Goal: Task Accomplishment & Management: Complete application form

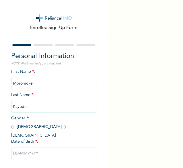
click at [63, 128] on input "radio" at bounding box center [64, 126] width 3 height 5
radio input "true"
click at [38, 148] on input "text" at bounding box center [54, 152] width 86 height 11
select select "9"
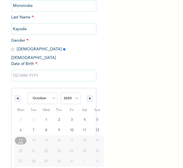
scroll to position [81, 0]
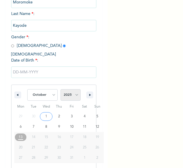
click at [69, 89] on select "2025 2024 2023 2022 2021 2020 2019 2018 2017 2016 2015 2014 2013 2012 2011 2010…" at bounding box center [71, 94] width 20 height 11
select select "1988"
click at [61, 89] on select "2025 2024 2023 2022 2021 2020 2019 2018 2017 2016 2015 2014 2013 2012 2011 2010…" at bounding box center [71, 94] width 20 height 11
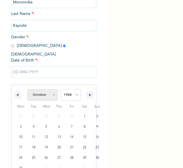
click at [48, 92] on select "January February March April May June July August September October November De…" at bounding box center [42, 94] width 30 height 11
select select "6"
click at [27, 89] on select "January February March April May June July August September October November De…" at bounding box center [42, 94] width 30 height 11
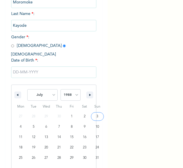
type input "[DATE]"
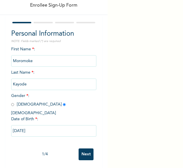
click at [82, 148] on input "Next" at bounding box center [86, 154] width 15 height 12
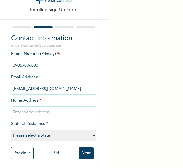
click at [24, 108] on input "text" at bounding box center [54, 111] width 86 height 11
type input "Block L9 Flat 8 Naf Base, [GEOGRAPHIC_DATA]"
click at [39, 135] on select "Please select a State [PERSON_NAME] (FCT) [PERSON_NAME] Ibom [GEOGRAPHIC_DATA] …" at bounding box center [54, 134] width 86 height 11
select select "25"
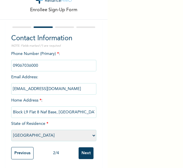
click at [11, 129] on select "Please select a State [PERSON_NAME] (FCT) [PERSON_NAME] Ibom [GEOGRAPHIC_DATA] …" at bounding box center [54, 134] width 86 height 11
click at [79, 151] on input "Next" at bounding box center [86, 153] width 15 height 12
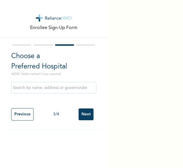
click at [86, 113] on input "Next" at bounding box center [86, 114] width 15 height 12
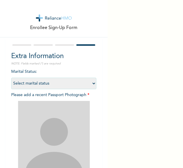
click at [48, 84] on select "Select marital status [DEMOGRAPHIC_DATA] Married [DEMOGRAPHIC_DATA] Widow/[DEMO…" at bounding box center [54, 82] width 86 height 11
select select "2"
click at [11, 77] on select "Select marital status [DEMOGRAPHIC_DATA] Married [DEMOGRAPHIC_DATA] Widow/[DEMO…" at bounding box center [54, 82] width 86 height 11
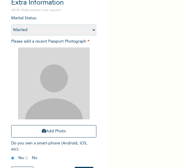
scroll to position [78, 0]
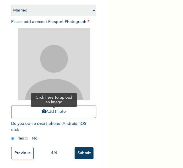
click at [51, 107] on button "Add Photo" at bounding box center [54, 111] width 86 height 12
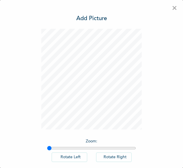
scroll to position [32, 0]
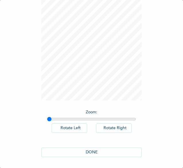
click at [82, 153] on button "DONE" at bounding box center [91, 151] width 100 height 9
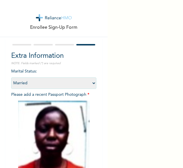
scroll to position [77, 0]
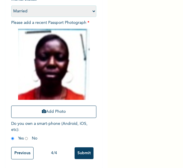
click at [80, 148] on input "Submit" at bounding box center [84, 153] width 19 height 12
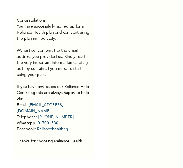
scroll to position [0, 0]
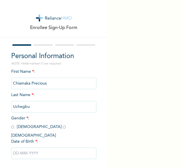
click at [63, 127] on input "radio" at bounding box center [64, 126] width 3 height 5
radio input "true"
click at [27, 147] on input "text" at bounding box center [54, 152] width 86 height 11
select select "9"
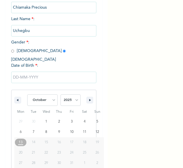
scroll to position [81, 0]
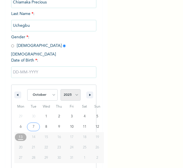
click at [70, 92] on select "2025 2024 2023 2022 2021 2020 2019 2018 2017 2016 2015 2014 2013 2012 2011 2010…" at bounding box center [71, 94] width 20 height 11
select select "1996"
click at [61, 89] on select "2025 2024 2023 2022 2021 2020 2019 2018 2017 2016 2015 2014 2013 2012 2011 2010…" at bounding box center [71, 94] width 20 height 11
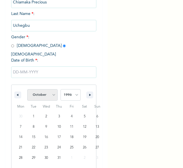
click at [48, 89] on select "January February March April May June July August September October November De…" at bounding box center [42, 94] width 30 height 11
select select "3"
click at [27, 89] on select "January February March April May June July August September October November De…" at bounding box center [42, 94] width 30 height 11
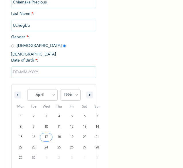
type input "04/17/1996"
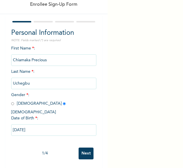
scroll to position [22, 0]
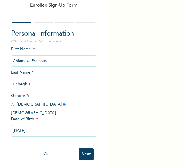
click at [79, 148] on input "Next" at bounding box center [86, 154] width 15 height 12
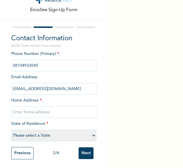
click at [19, 109] on input "text" at bounding box center [54, 111] width 86 height 11
type input "8, Chief Ayika Valentine, Ago Okota"
click at [40, 134] on select "Please select a State [PERSON_NAME] (FCT) [PERSON_NAME] Ibom [GEOGRAPHIC_DATA] …" at bounding box center [54, 134] width 86 height 11
select select "25"
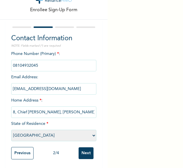
click at [11, 129] on select "Please select a State [PERSON_NAME] (FCT) [PERSON_NAME] Ibom [GEOGRAPHIC_DATA] …" at bounding box center [54, 134] width 86 height 11
click at [85, 147] on input "Next" at bounding box center [86, 153] width 15 height 12
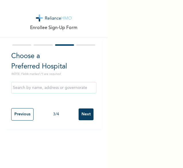
scroll to position [0, 0]
click at [81, 118] on input "Next" at bounding box center [86, 114] width 15 height 12
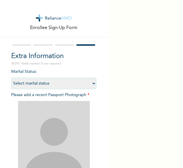
click at [49, 81] on select "Select marital status [DEMOGRAPHIC_DATA] Married [DEMOGRAPHIC_DATA] Widow/[DEMO…" at bounding box center [54, 82] width 86 height 11
select select "1"
click at [11, 77] on select "Select marital status [DEMOGRAPHIC_DATA] Married [DEMOGRAPHIC_DATA] Widow/[DEMO…" at bounding box center [54, 82] width 86 height 11
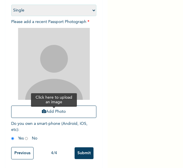
click at [50, 105] on button "Add Photo" at bounding box center [54, 111] width 86 height 12
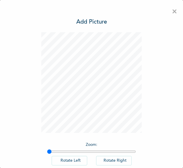
scroll to position [32, 0]
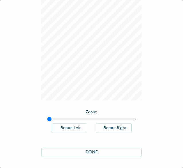
click at [96, 153] on button "DONE" at bounding box center [91, 151] width 100 height 9
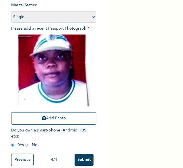
scroll to position [78, 0]
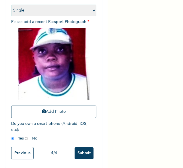
click at [82, 147] on input "Submit" at bounding box center [84, 153] width 19 height 12
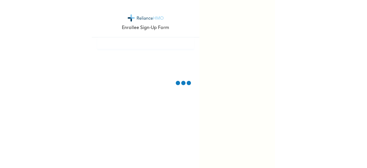
scroll to position [0, 0]
